Goal: Task Accomplishment & Management: Use online tool/utility

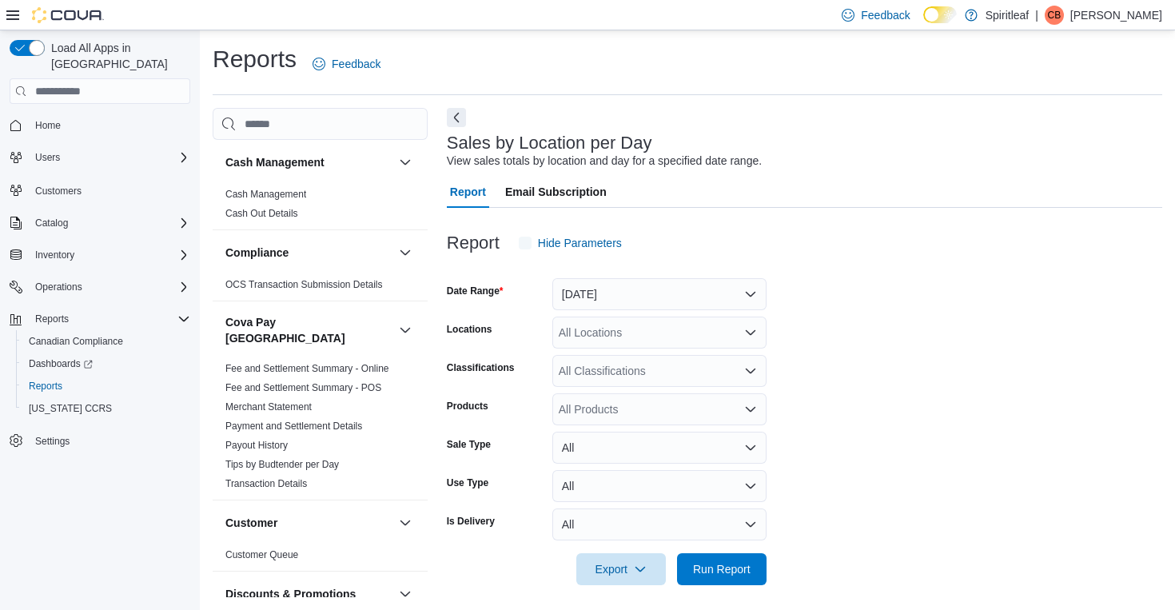
scroll to position [6, 0]
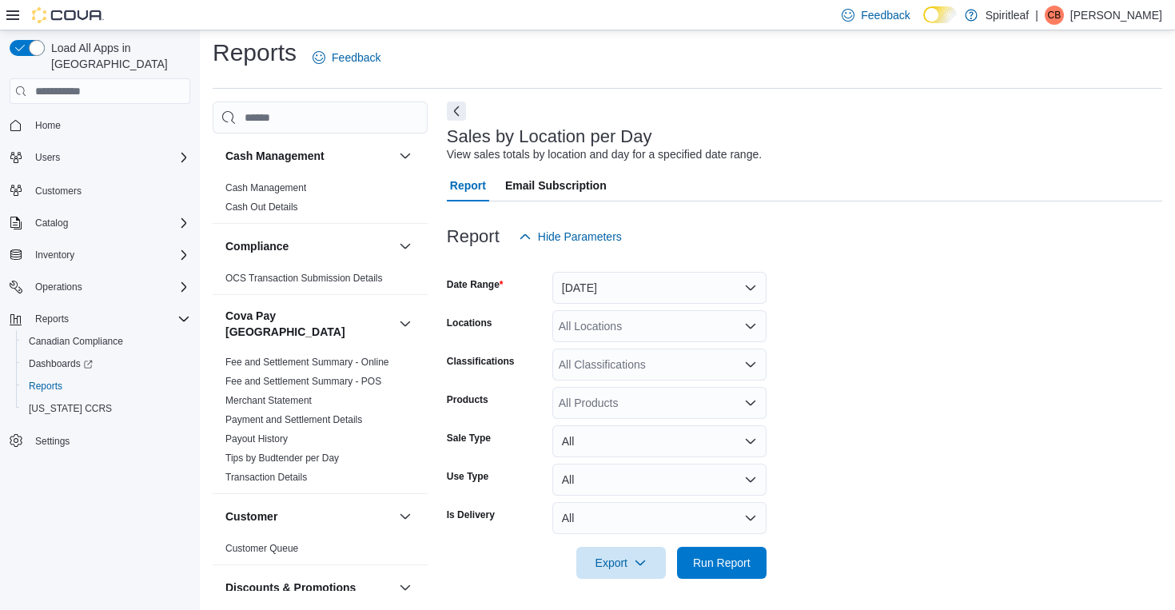
click at [586, 290] on button "[DATE]" at bounding box center [659, 288] width 214 height 32
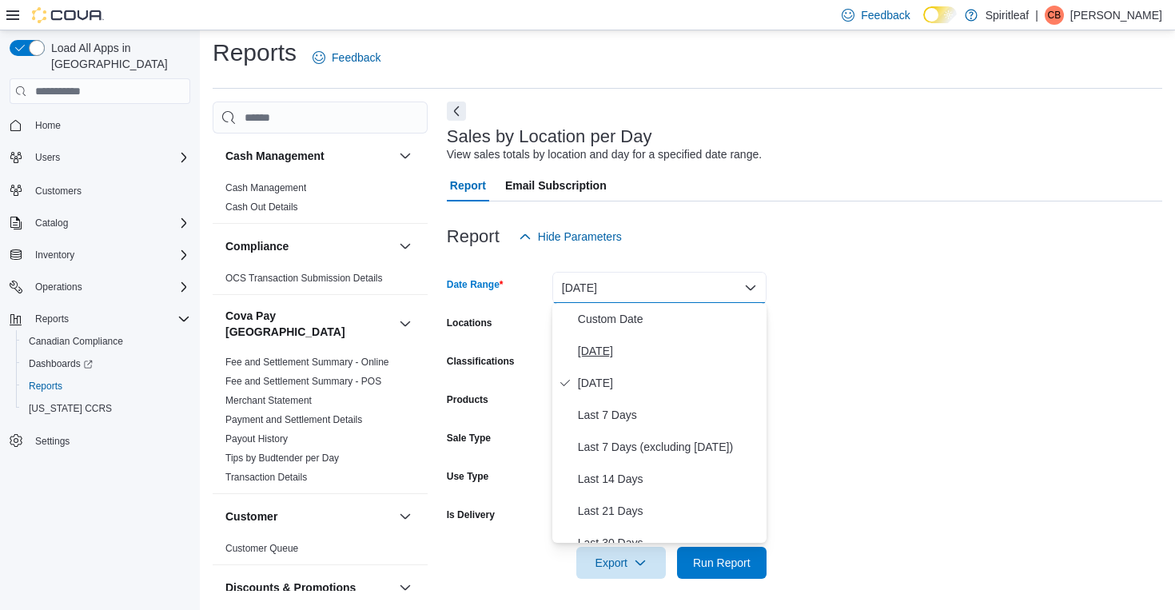
click at [601, 341] on span "[DATE]" at bounding box center [669, 350] width 182 height 19
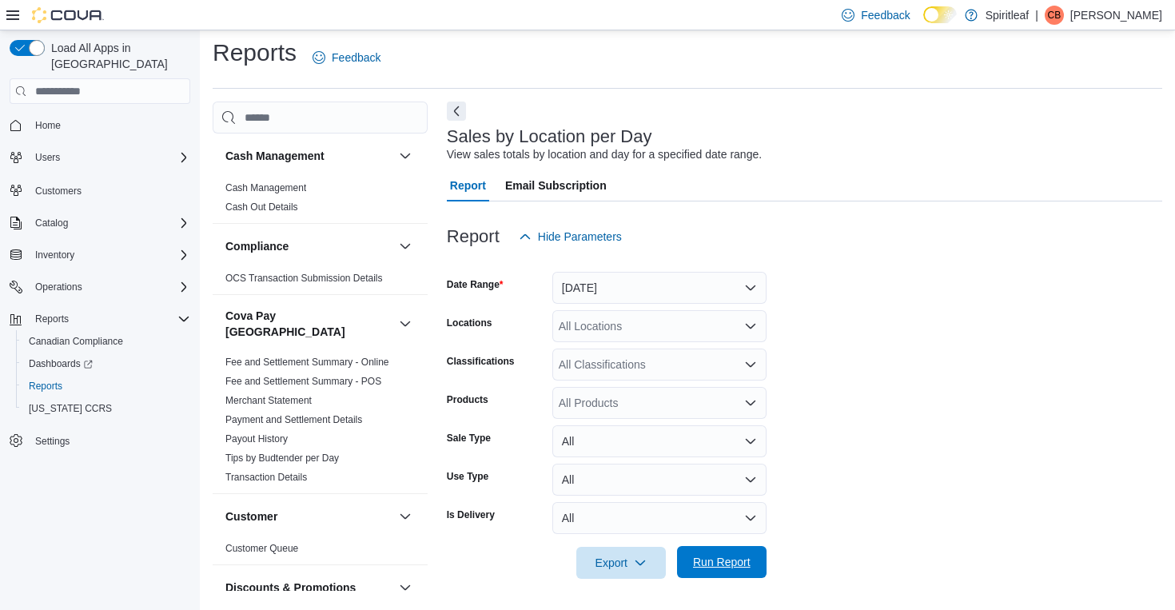
click at [706, 555] on span "Run Report" at bounding box center [722, 562] width 58 height 16
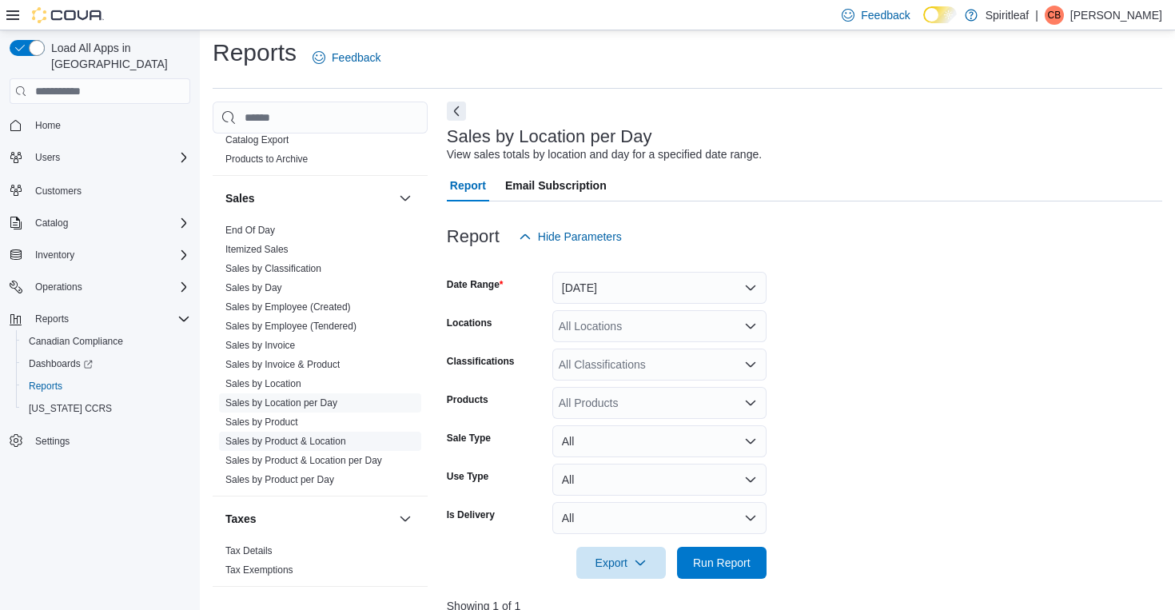
scroll to position [1193, 0]
click at [364, 394] on span "Sales by Location per Day" at bounding box center [320, 403] width 202 height 19
click at [317, 398] on link "Sales by Location per Day" at bounding box center [281, 403] width 112 height 11
click at [280, 398] on link "Sales by Location per Day" at bounding box center [281, 403] width 112 height 11
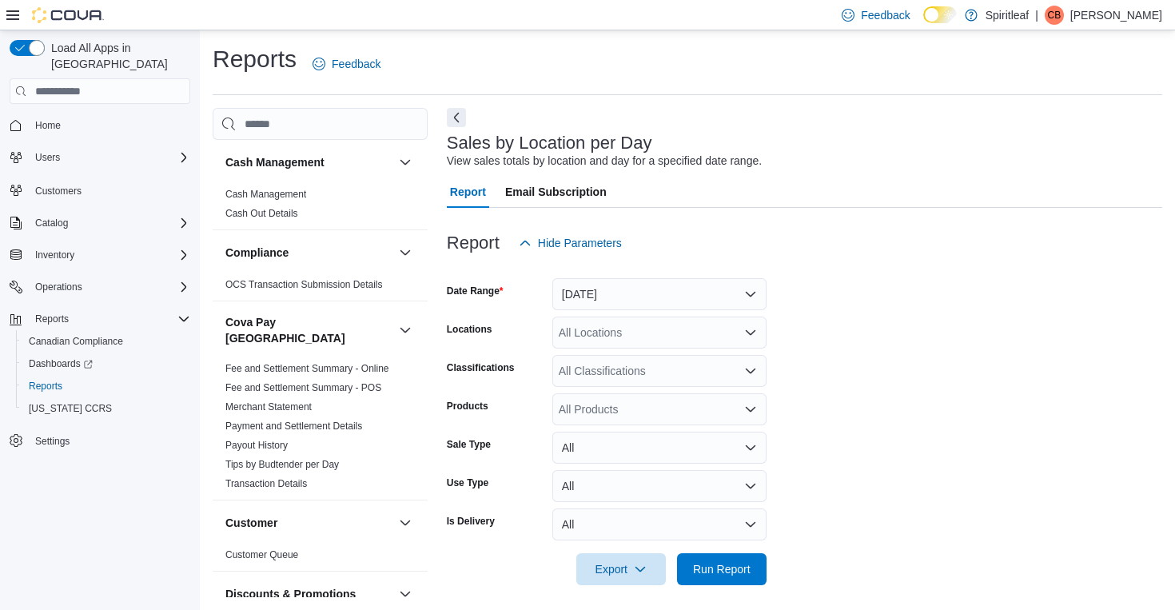
scroll to position [6, 0]
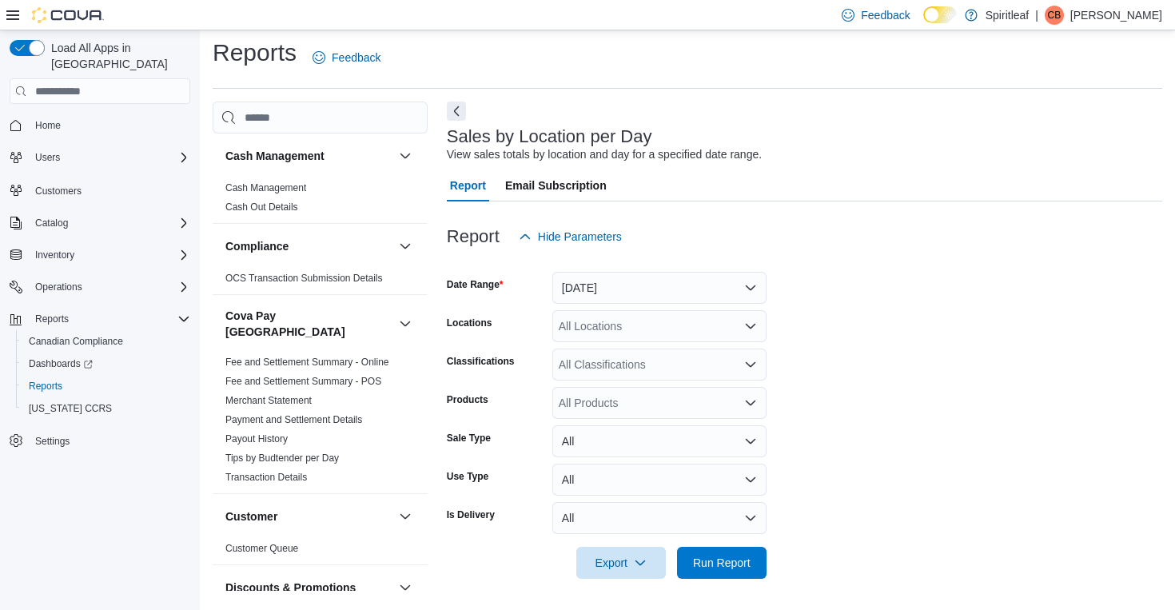
click at [718, 294] on button "[DATE]" at bounding box center [659, 288] width 214 height 32
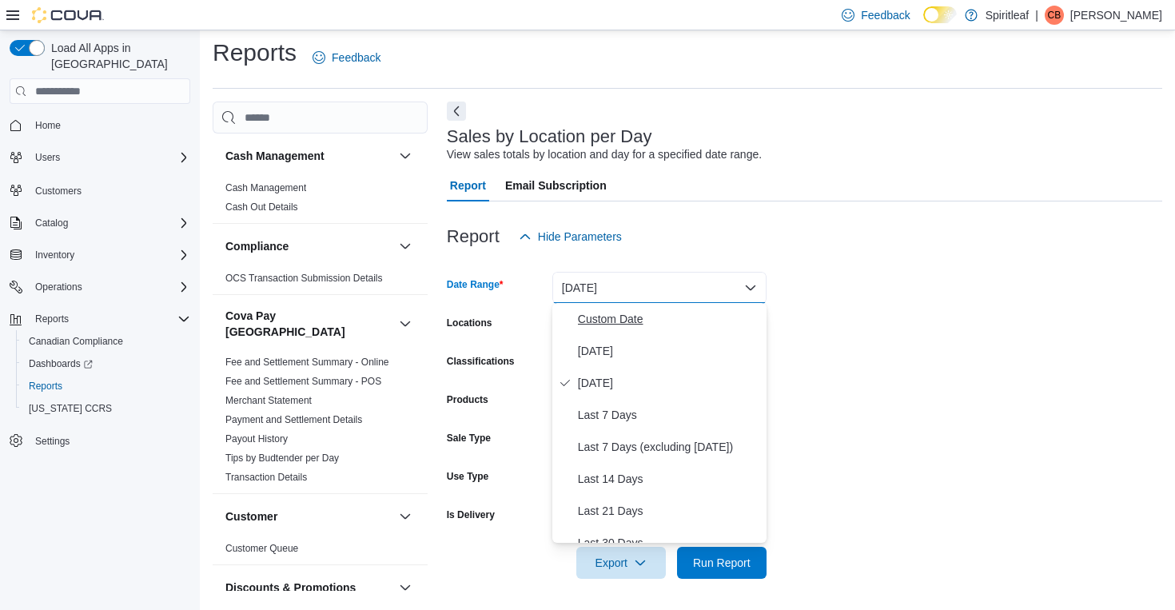
click at [639, 319] on span "Custom Date" at bounding box center [669, 318] width 182 height 19
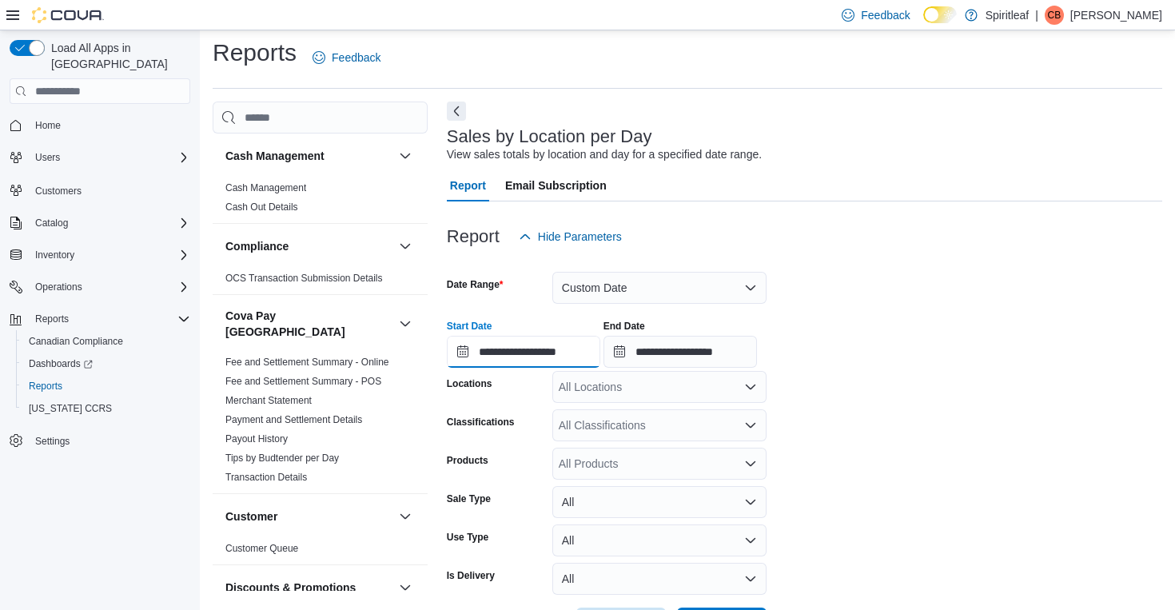
scroll to position [50, 0]
click at [591, 363] on input "**********" at bounding box center [523, 352] width 153 height 32
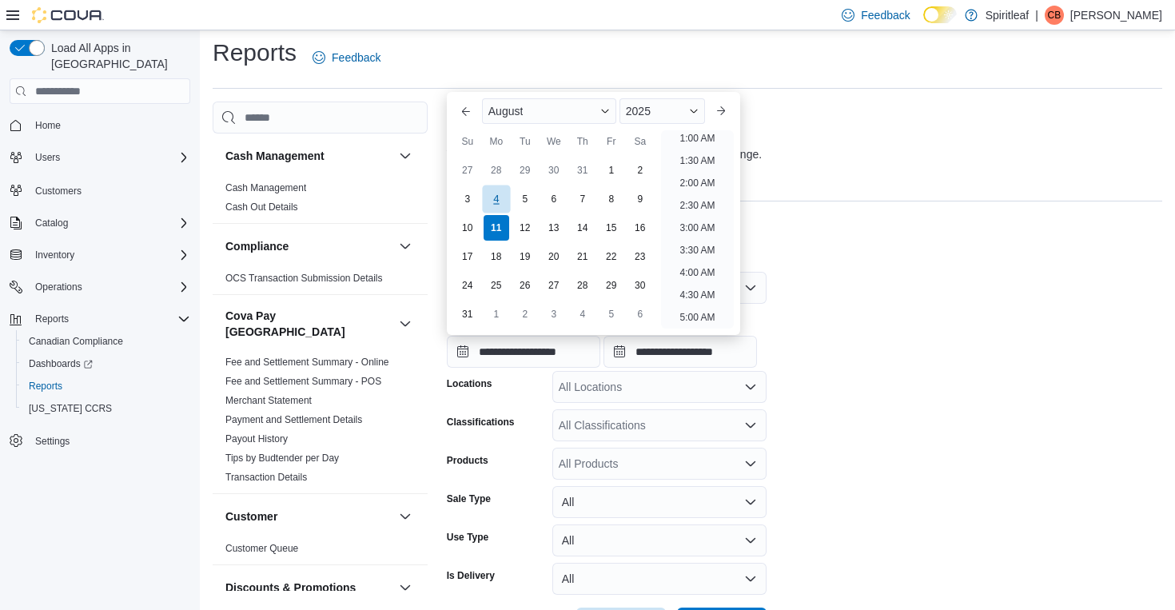
click at [499, 201] on div "4" at bounding box center [496, 199] width 28 height 28
type input "**********"
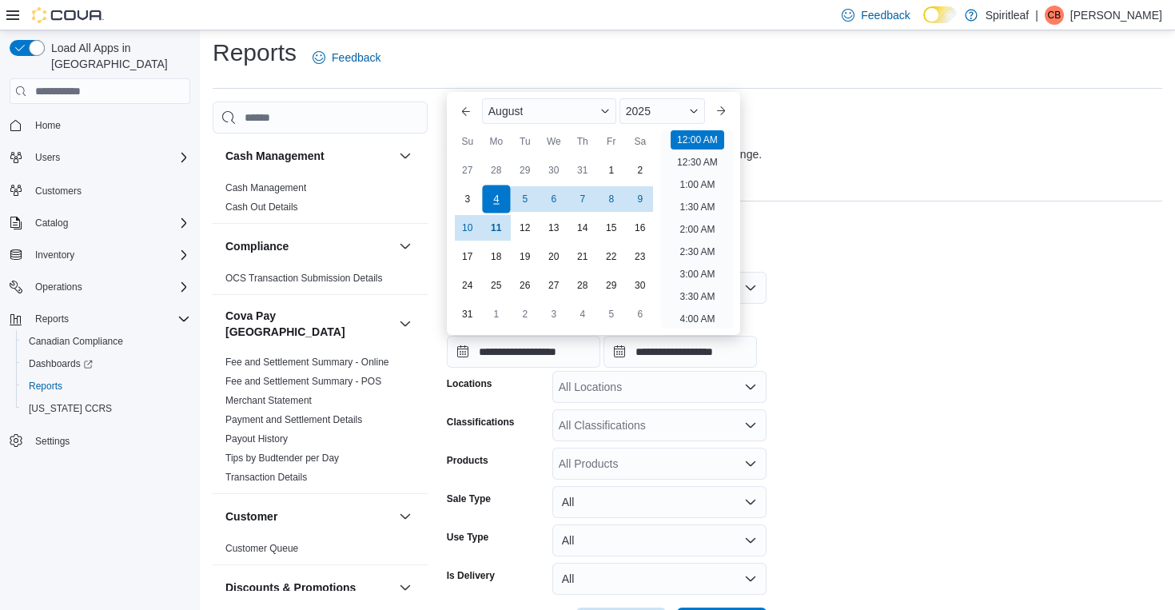
click at [499, 201] on div "4" at bounding box center [496, 199] width 28 height 28
click at [501, 200] on div "4" at bounding box center [496, 199] width 28 height 28
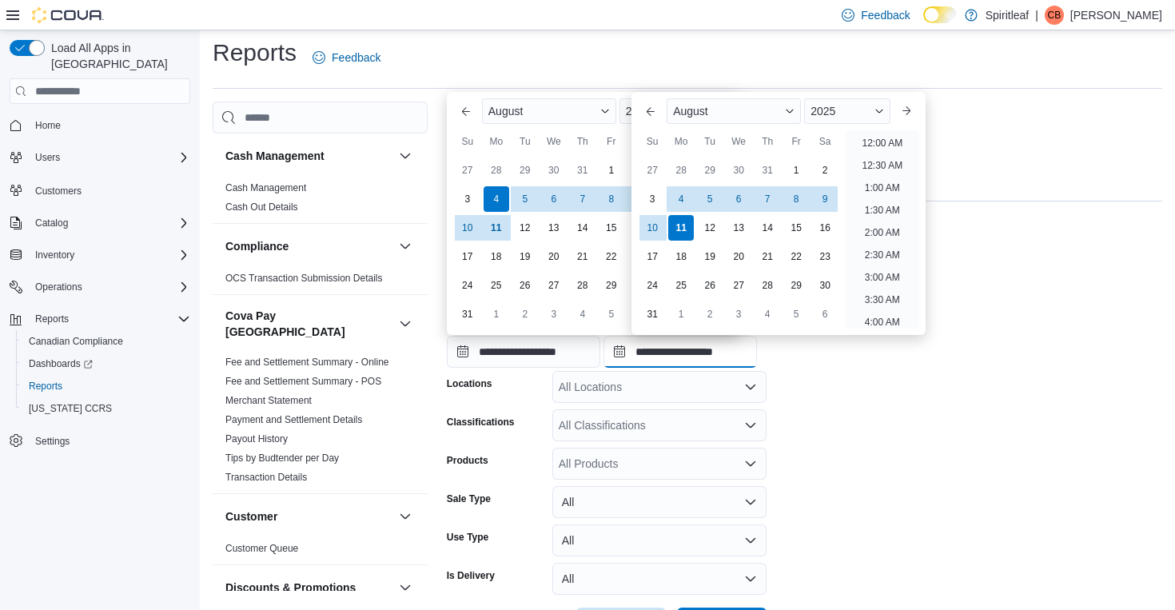
click at [738, 359] on input "**********" at bounding box center [679, 352] width 153 height 32
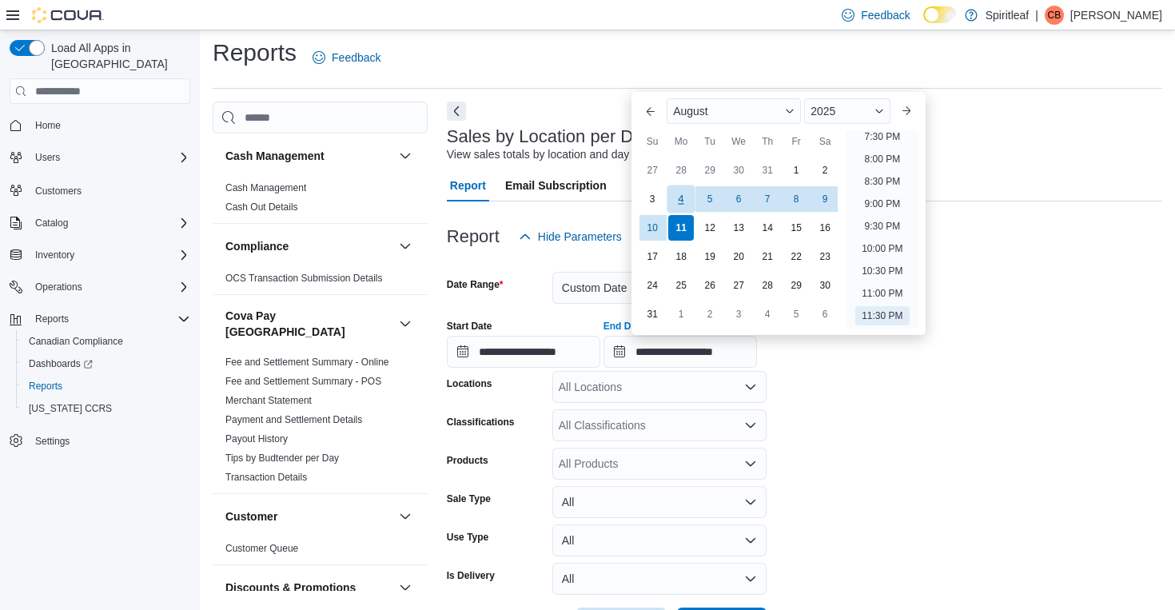
click at [681, 204] on div "4" at bounding box center [681, 199] width 28 height 28
type input "**********"
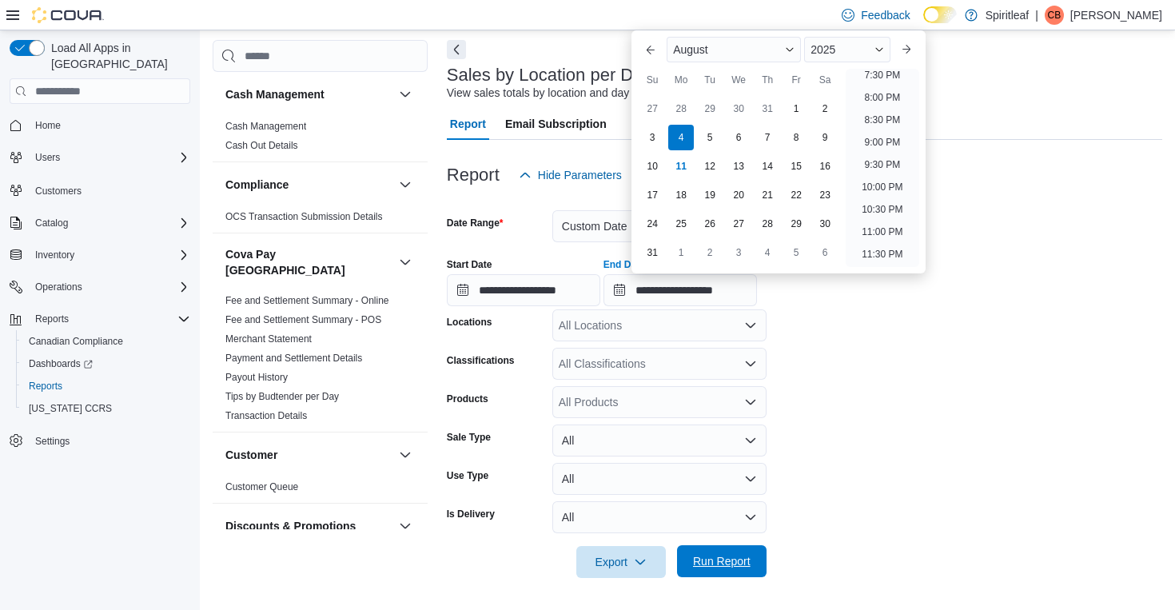
scroll to position [67, 0]
click at [715, 563] on span "Run Report" at bounding box center [722, 562] width 58 height 16
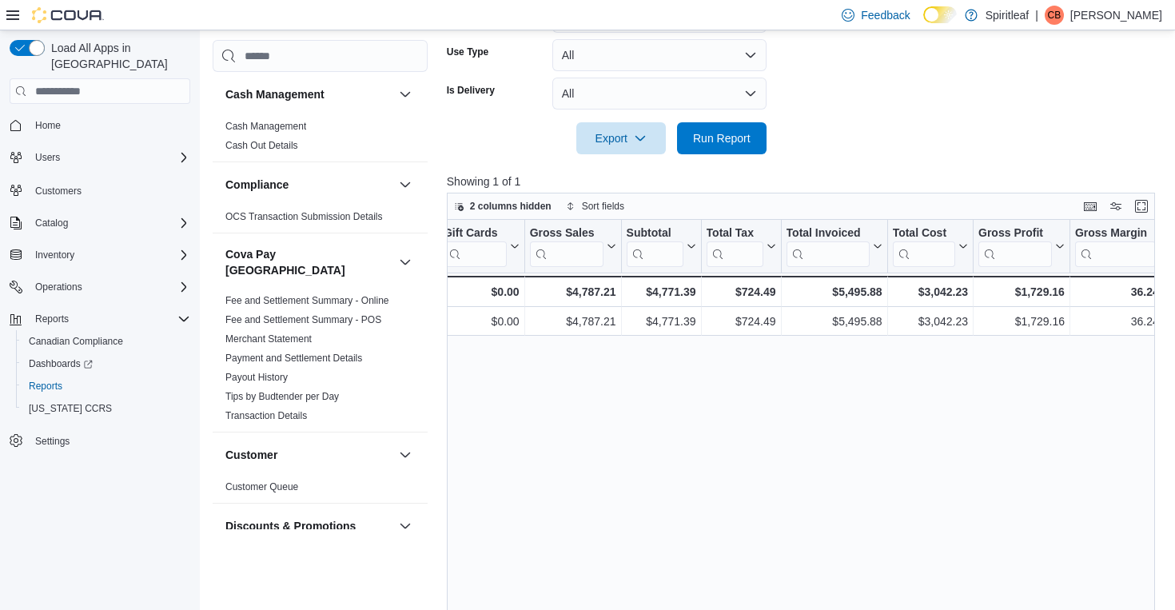
scroll to position [0, 513]
